Goal: Task Accomplishment & Management: Use online tool/utility

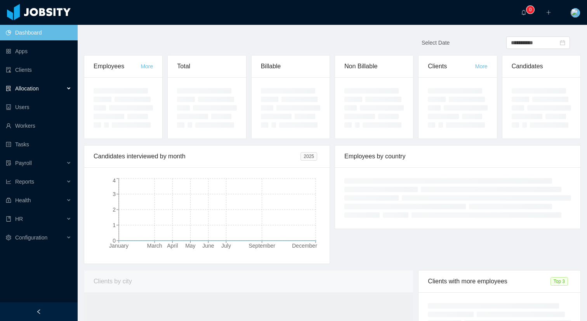
click at [35, 87] on span "Allocation" at bounding box center [27, 88] width 24 height 6
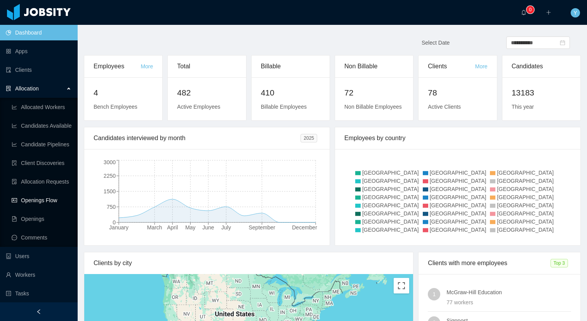
click at [43, 203] on link "Openings Flow" at bounding box center [42, 201] width 60 height 16
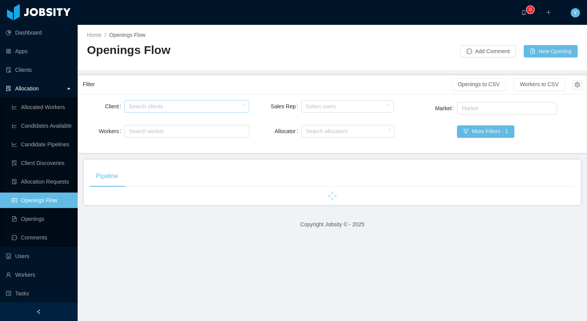
click at [211, 105] on div "Search clients" at bounding box center [185, 107] width 112 height 8
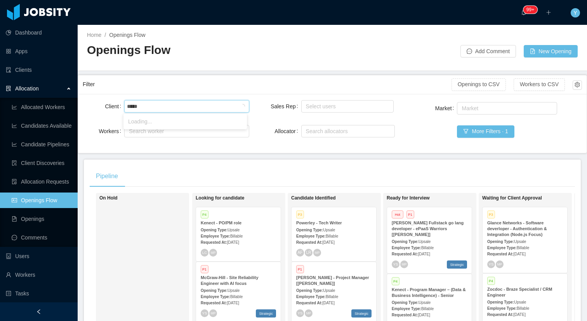
type input "******"
click at [164, 127] on li "McGraw-Hill Education" at bounding box center [186, 121] width 124 height 12
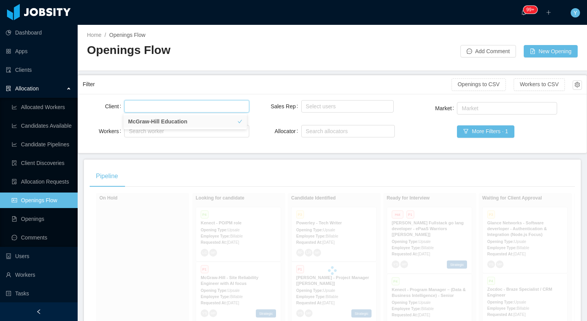
click at [193, 87] on div "Filter" at bounding box center [267, 84] width 369 height 14
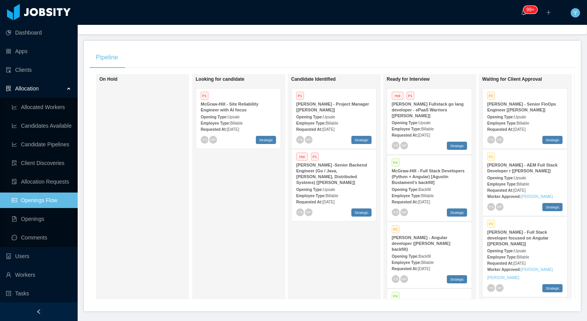
scroll to position [148, 0]
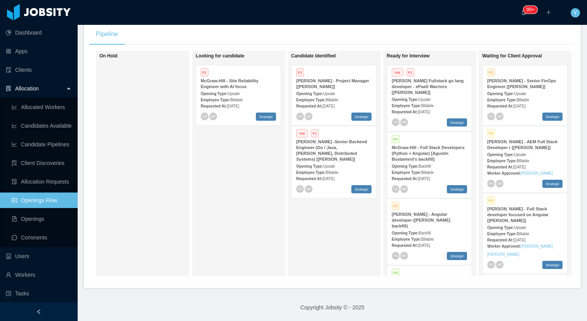
click at [254, 96] on div "Employee Type: Billable" at bounding box center [238, 100] width 75 height 8
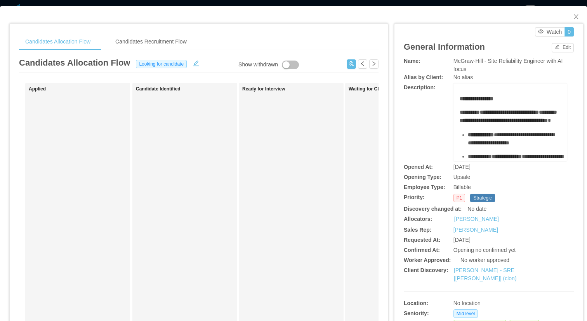
click at [521, 35] on div "Watch 0" at bounding box center [491, 31] width 166 height 9
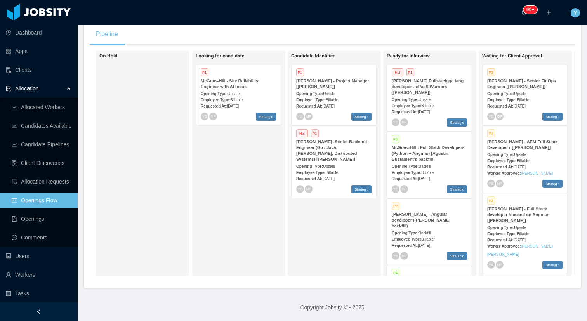
click at [240, 102] on div "Requested At: [DATE]" at bounding box center [238, 106] width 75 height 8
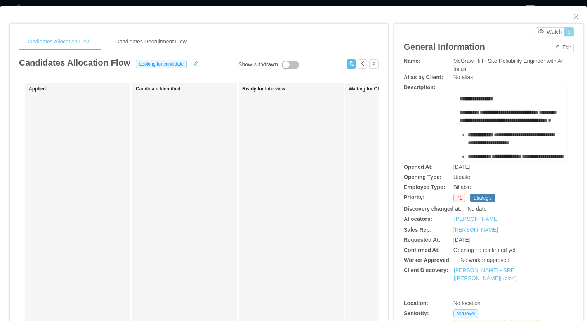
click at [565, 32] on button "0" at bounding box center [569, 31] width 9 height 9
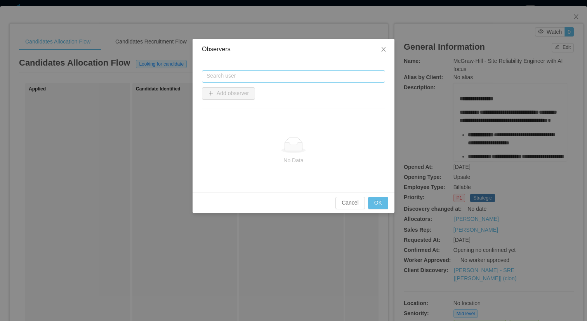
click at [274, 75] on input "text" at bounding box center [293, 76] width 183 height 12
click at [251, 90] on li "[PERSON_NAME]" at bounding box center [293, 91] width 183 height 12
type input "**********"
click at [221, 89] on button "Add observer" at bounding box center [228, 93] width 53 height 12
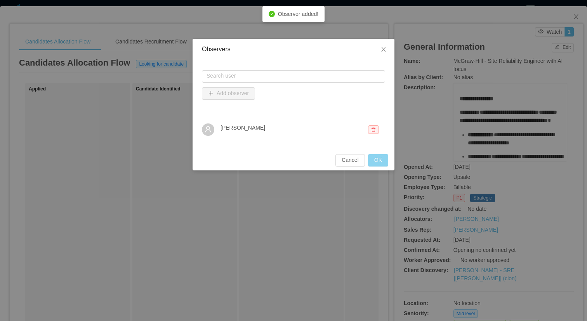
click at [381, 162] on button "OK" at bounding box center [378, 160] width 20 height 12
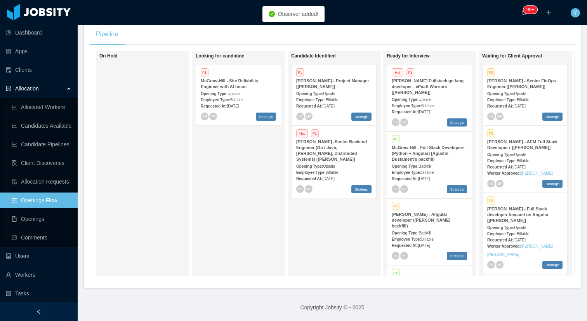
click at [306, 80] on strong "[PERSON_NAME] - Project Manager [[PERSON_NAME]]" at bounding box center [332, 83] width 73 height 10
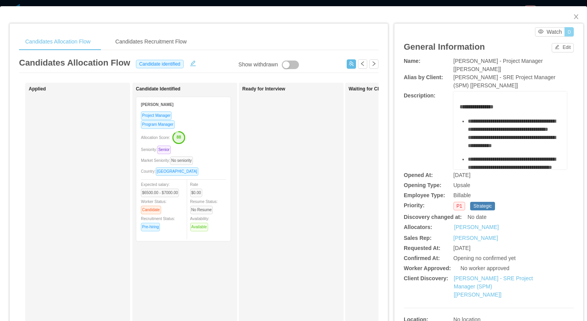
click at [565, 34] on button "0" at bounding box center [569, 31] width 9 height 9
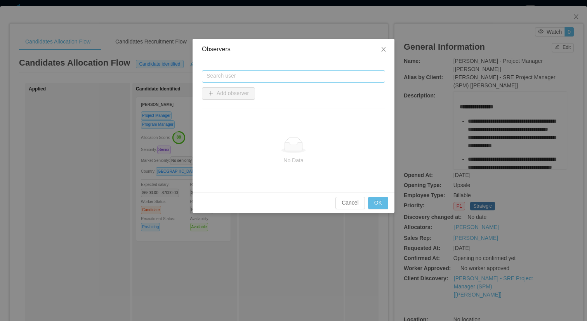
click at [298, 81] on input "text" at bounding box center [293, 76] width 183 height 12
click at [221, 90] on li "[PERSON_NAME]" at bounding box center [293, 91] width 183 height 12
type input "**********"
click at [226, 92] on button "Add observer" at bounding box center [228, 93] width 53 height 12
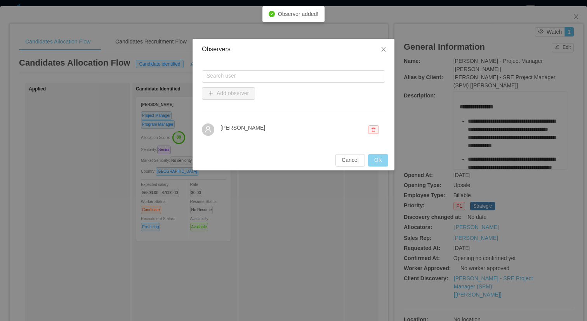
click at [387, 162] on button "OK" at bounding box center [378, 160] width 20 height 12
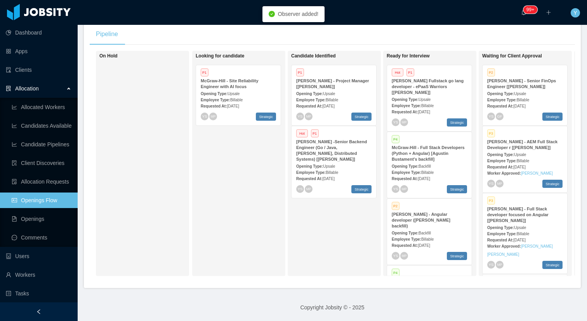
click at [351, 162] on div "Opening Type: Upsale" at bounding box center [333, 166] width 75 height 8
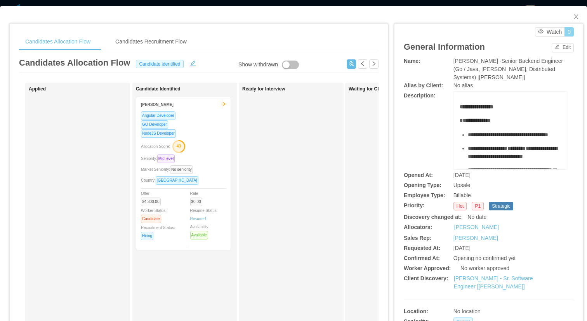
click at [565, 32] on button "0" at bounding box center [569, 31] width 9 height 9
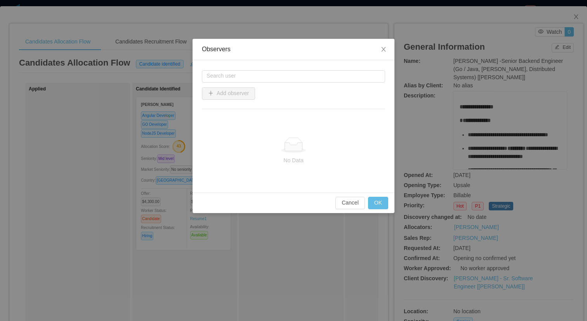
click at [250, 67] on div "Search user Add observer No Data" at bounding box center [294, 126] width 202 height 132
click at [245, 74] on input "text" at bounding box center [293, 76] width 183 height 12
click at [235, 88] on li "[PERSON_NAME]" at bounding box center [293, 91] width 183 height 12
type input "**********"
click at [227, 89] on button "Add observer" at bounding box center [228, 93] width 53 height 12
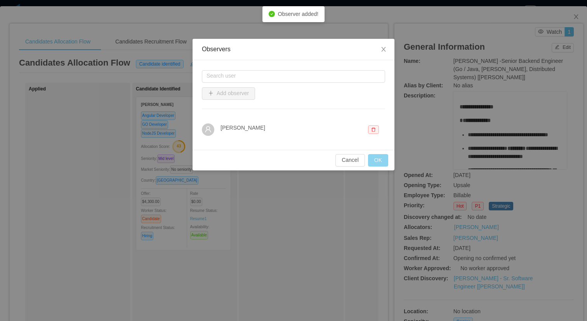
click at [379, 155] on button "OK" at bounding box center [378, 160] width 20 height 12
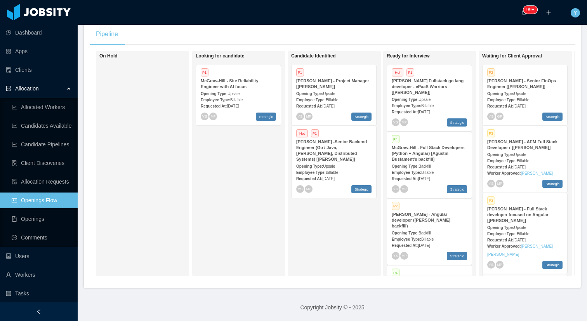
click at [439, 95] on div "Opening Type: Upsale" at bounding box center [429, 99] width 75 height 8
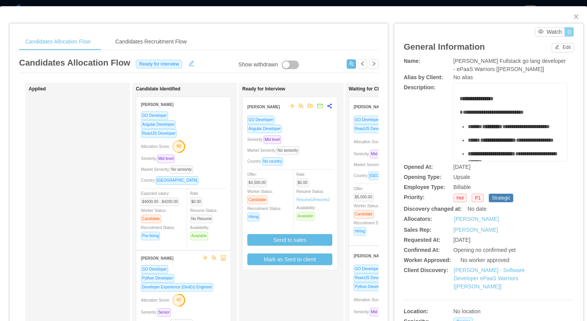
click at [566, 31] on button "0" at bounding box center [569, 31] width 9 height 9
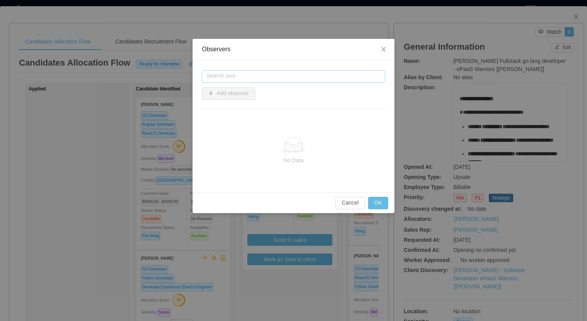
click at [261, 75] on input "text" at bounding box center [293, 76] width 183 height 12
click at [238, 88] on li "[PERSON_NAME]" at bounding box center [293, 91] width 183 height 12
type input "**********"
click at [229, 90] on button "Add observer" at bounding box center [228, 93] width 53 height 12
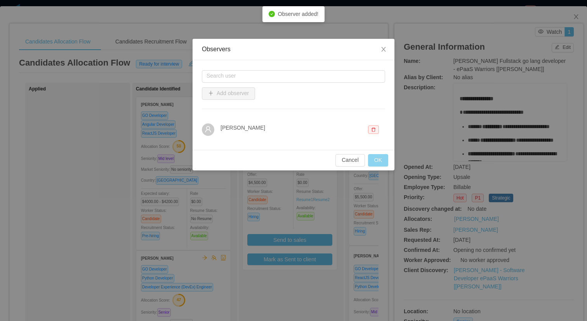
click at [378, 162] on button "OK" at bounding box center [378, 160] width 20 height 12
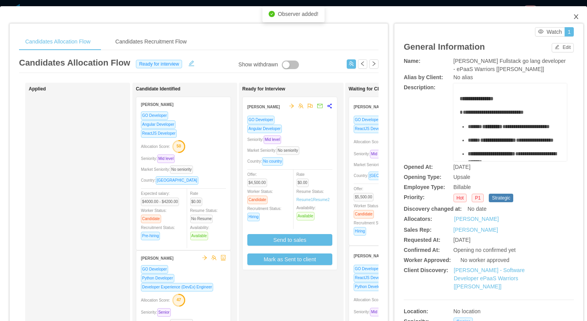
click at [573, 17] on icon "icon: close" at bounding box center [576, 17] width 6 height 6
